Goal: Obtain resource: Download file/media

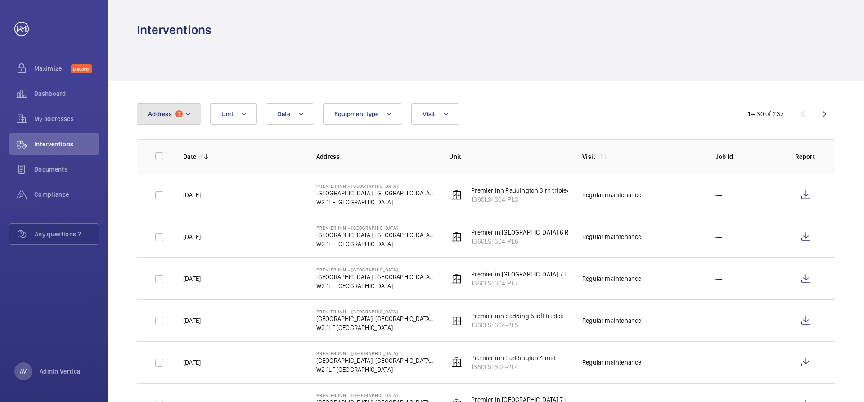
click at [184, 112] on mat-icon at bounding box center [187, 113] width 7 height 11
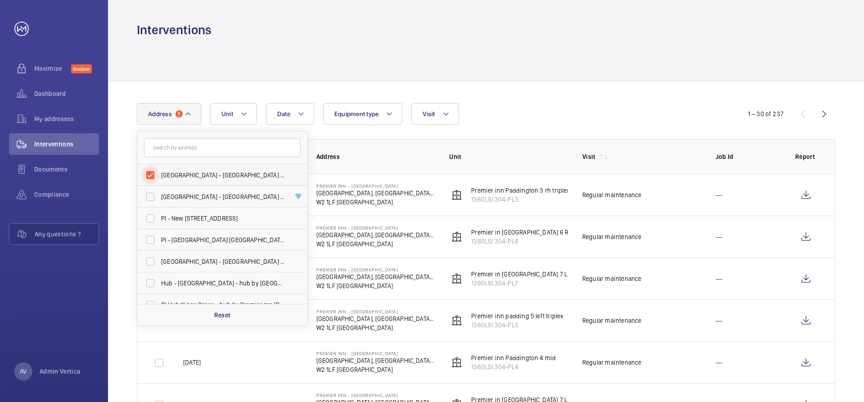
click at [146, 178] on input "[GEOGRAPHIC_DATA] - [GEOGRAPHIC_DATA] - [STREET_ADDRESS]" at bounding box center [150, 175] width 18 height 18
checkbox input "false"
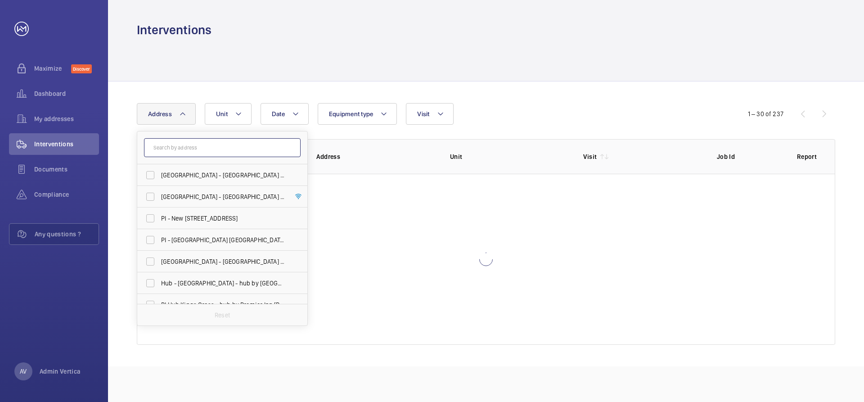
click at [199, 153] on input "text" at bounding box center [222, 147] width 157 height 19
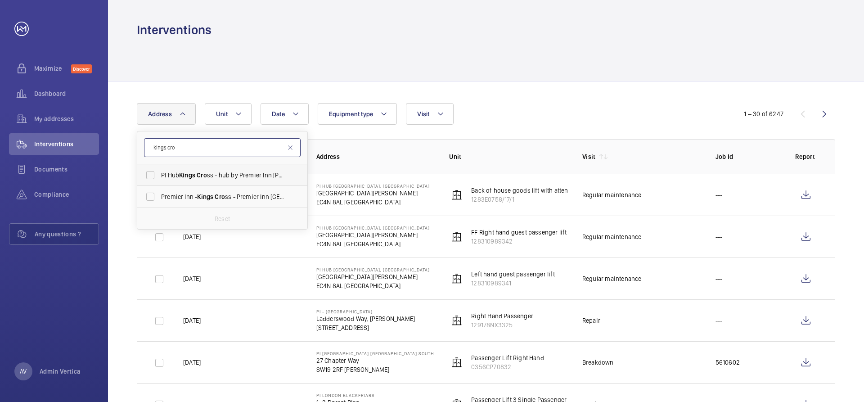
type input "kings cro"
click at [210, 175] on span "PI Hub Kings Cro ss - hub by Premier Inn [PERSON_NAME] [GEOGRAPHIC_DATA], [GEOG…" at bounding box center [223, 175] width 124 height 9
click at [159, 175] on input "PI Hub Kings Cro ss - hub by Premier Inn [PERSON_NAME] [GEOGRAPHIC_DATA], [GEOG…" at bounding box center [150, 175] width 18 height 18
checkbox input "true"
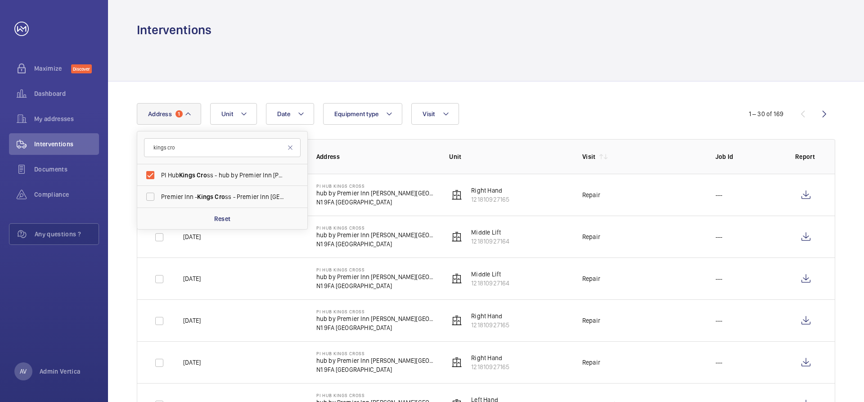
click at [575, 54] on div at bounding box center [486, 59] width 698 height 43
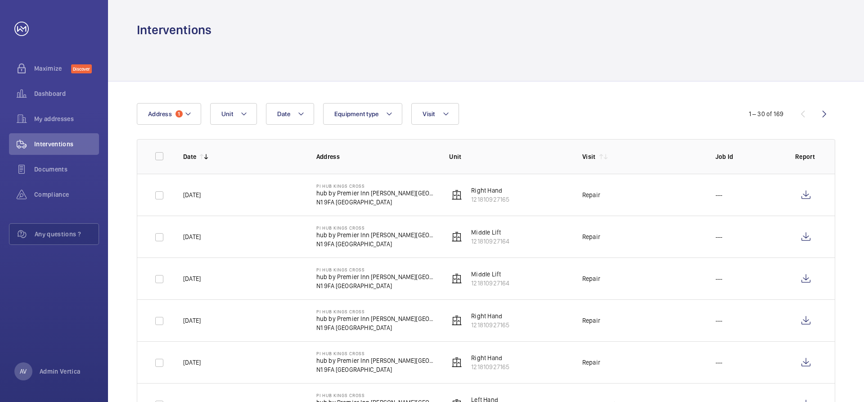
scroll to position [45, 0]
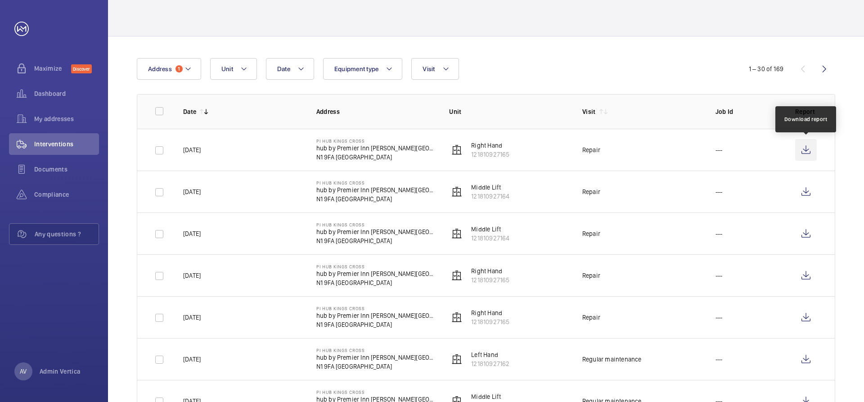
click at [807, 150] on wm-front-icon-button at bounding box center [806, 150] width 22 height 22
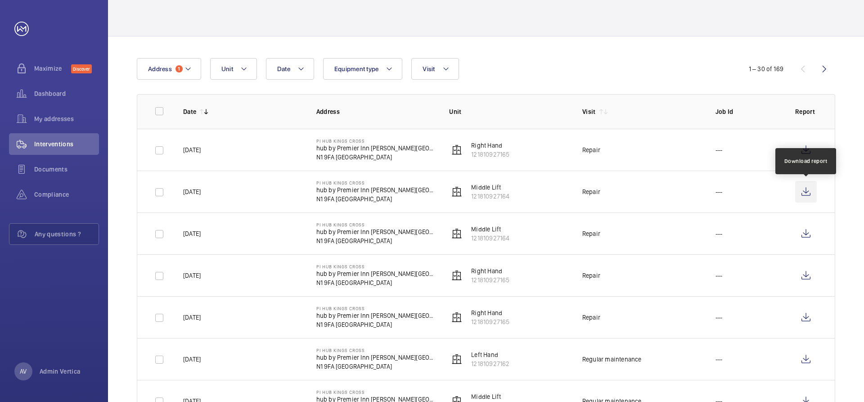
click at [803, 193] on wm-front-icon-button at bounding box center [806, 192] width 22 height 22
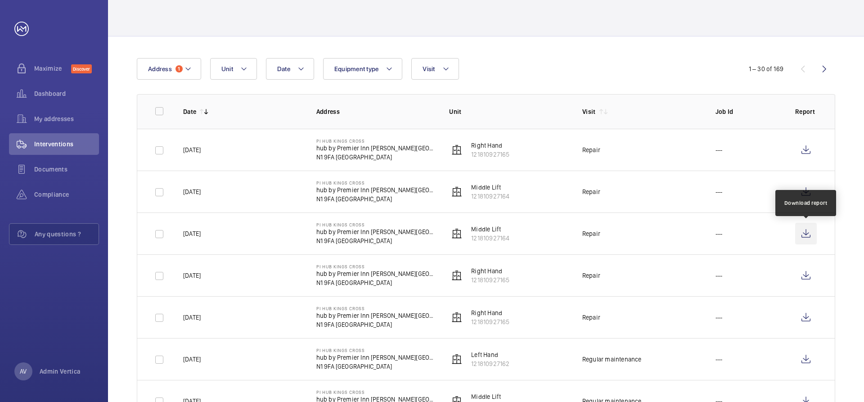
click at [808, 234] on wm-front-icon-button at bounding box center [806, 234] width 22 height 22
